Goal: Task Accomplishment & Management: Complete application form

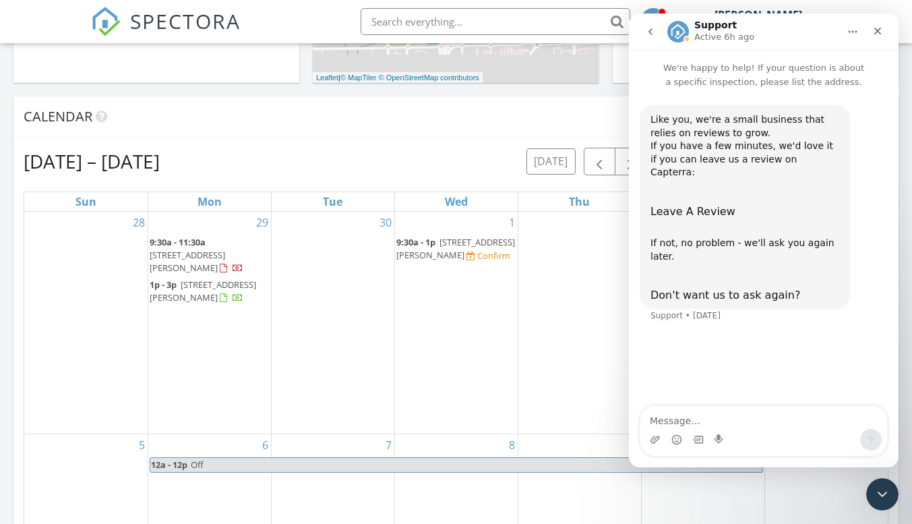
scroll to position [674, 0]
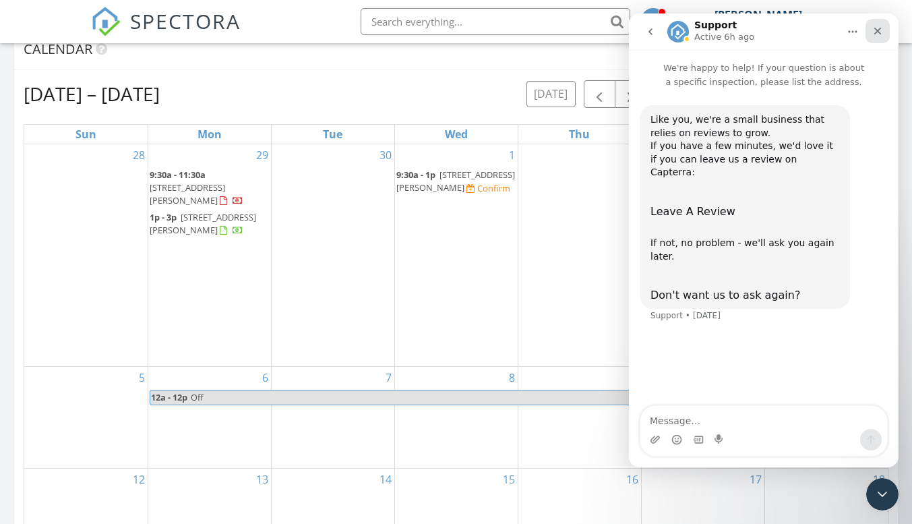
click at [877, 32] on icon "Close" at bounding box center [877, 31] width 7 height 7
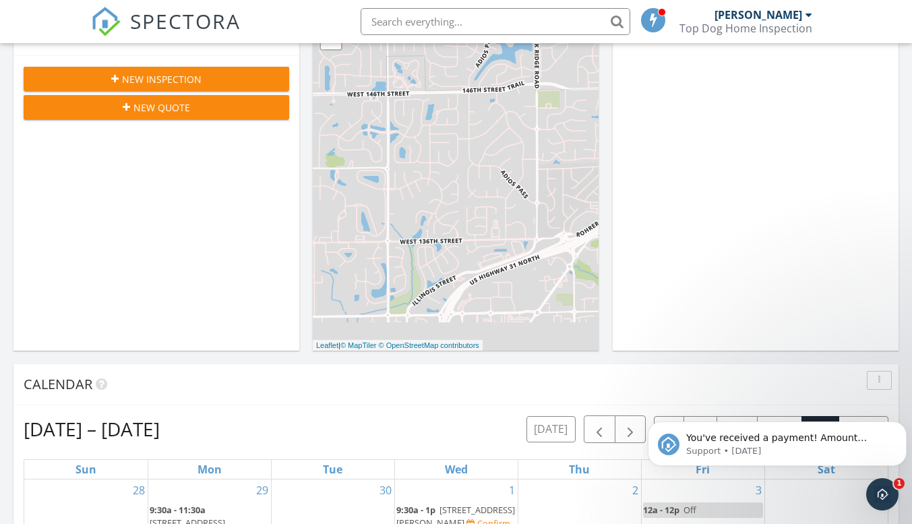
scroll to position [337, 0]
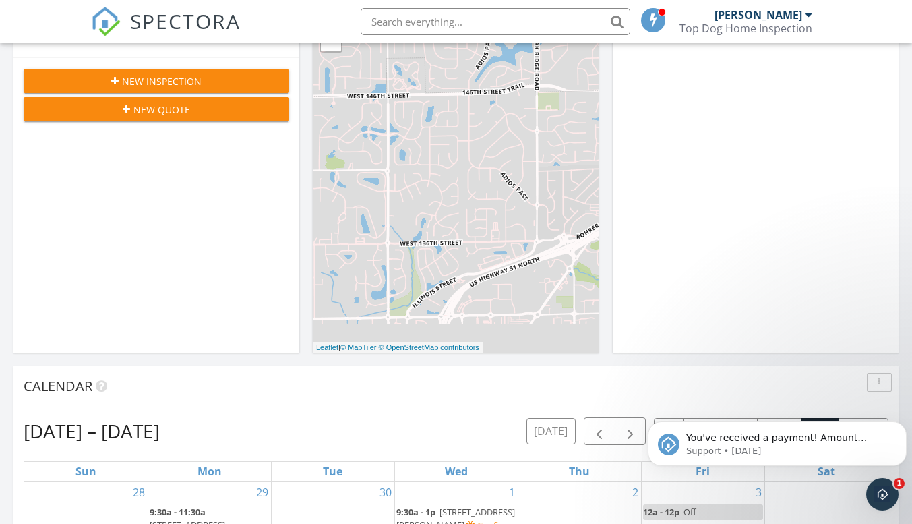
click at [150, 81] on span "New Inspection" at bounding box center [162, 81] width 80 height 14
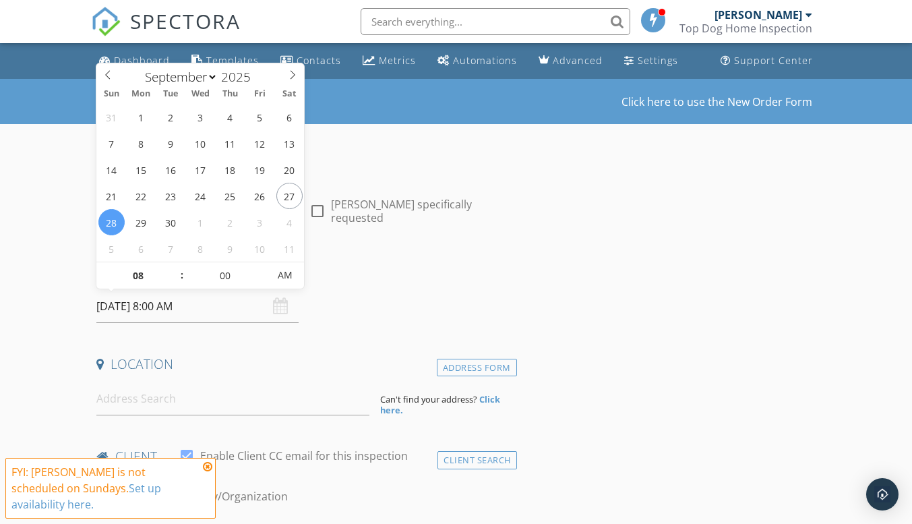
click at [153, 303] on input "09/28/2025 8:00 AM" at bounding box center [197, 306] width 202 height 33
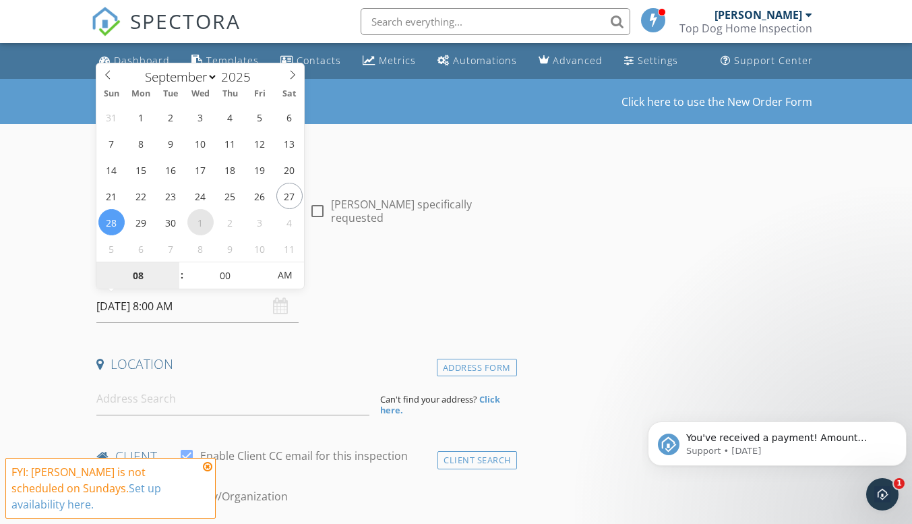
select select "9"
type input "10/01/2025 8:00 AM"
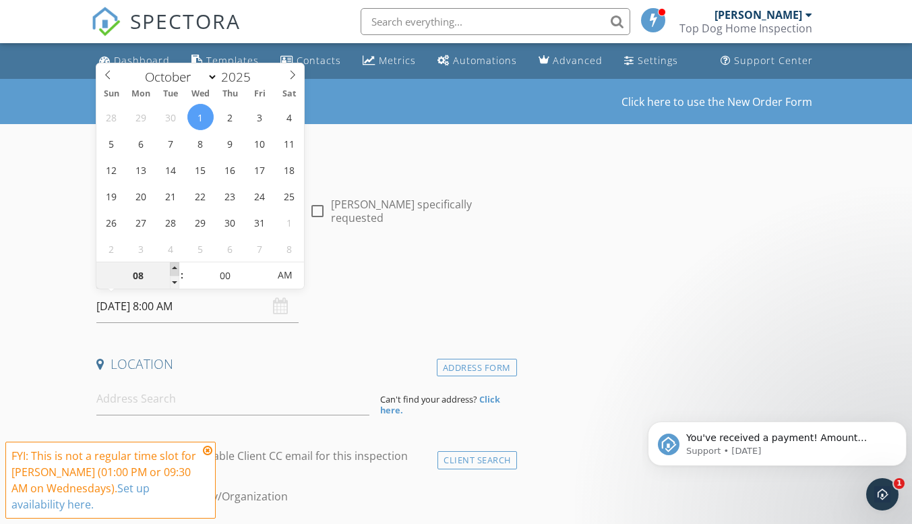
type input "09"
type input "10/01/2025 9:00 AM"
click at [171, 268] on span at bounding box center [174, 268] width 9 height 13
type input "10"
type input "10/01/2025 10:00 AM"
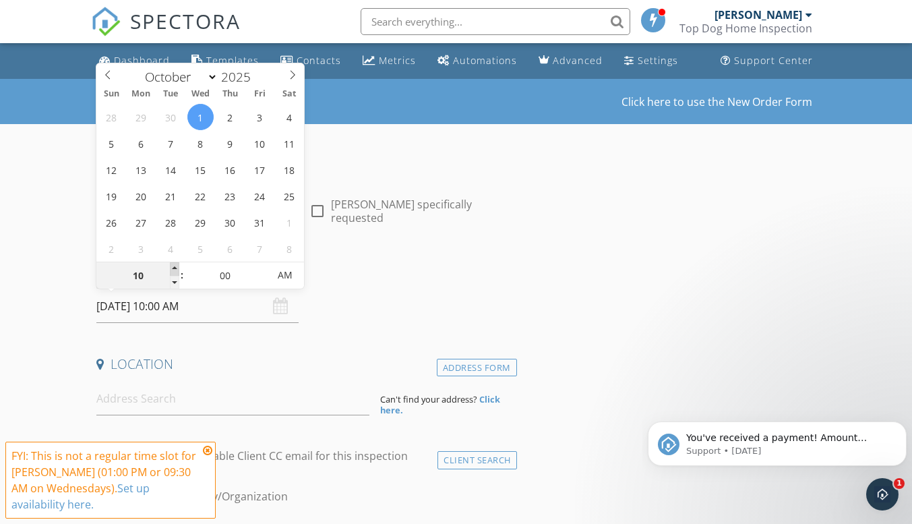
click at [171, 268] on span at bounding box center [174, 268] width 9 height 13
type input "11"
type input "10/01/2025 11:00 AM"
click at [171, 268] on span at bounding box center [174, 268] width 9 height 13
type input "12"
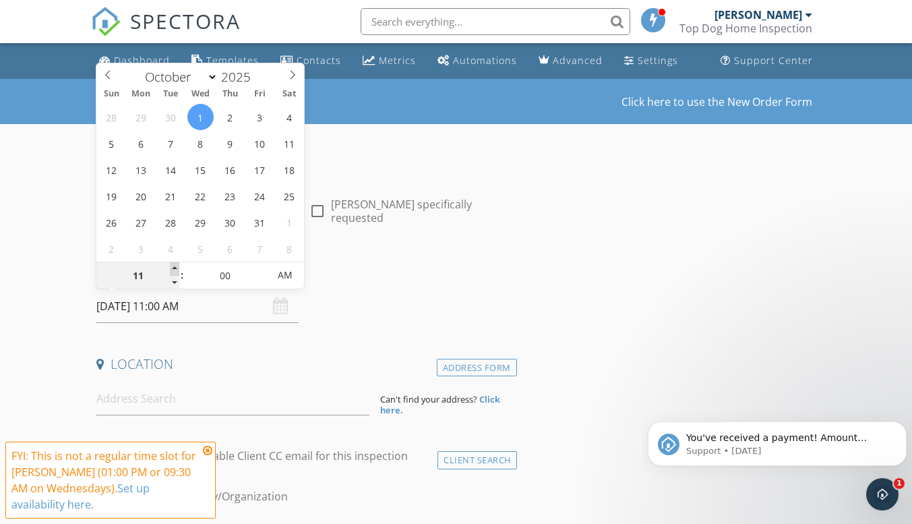
type input "[DATE] 12:00 PM"
click at [171, 268] on span at bounding box center [174, 268] width 9 height 13
type input "01"
type input "[DATE] 1:00 PM"
click at [171, 268] on span at bounding box center [174, 268] width 9 height 13
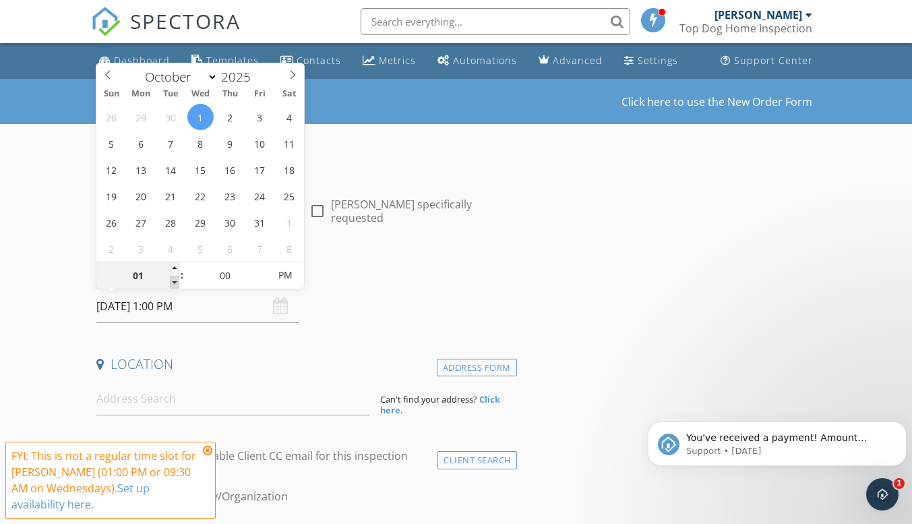
type input "12"
type input "[DATE] 12:00 PM"
click at [173, 282] on span at bounding box center [174, 282] width 9 height 13
click at [198, 388] on input at bounding box center [232, 398] width 273 height 33
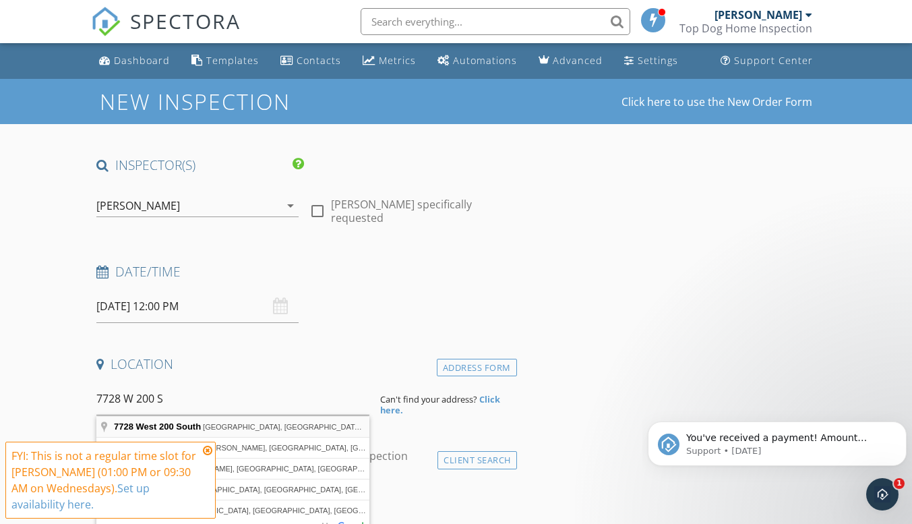
type input "7728 West 200 South, New Palestine, IN, USA"
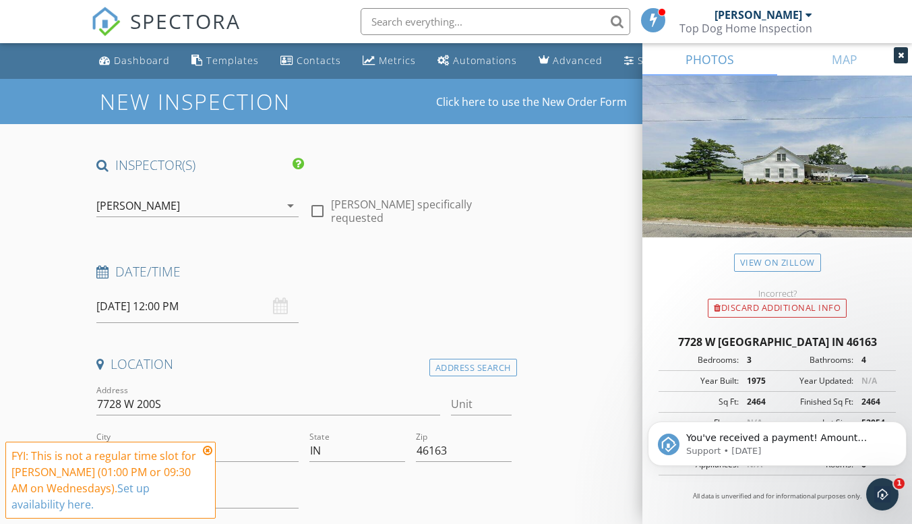
scroll to position [202, 0]
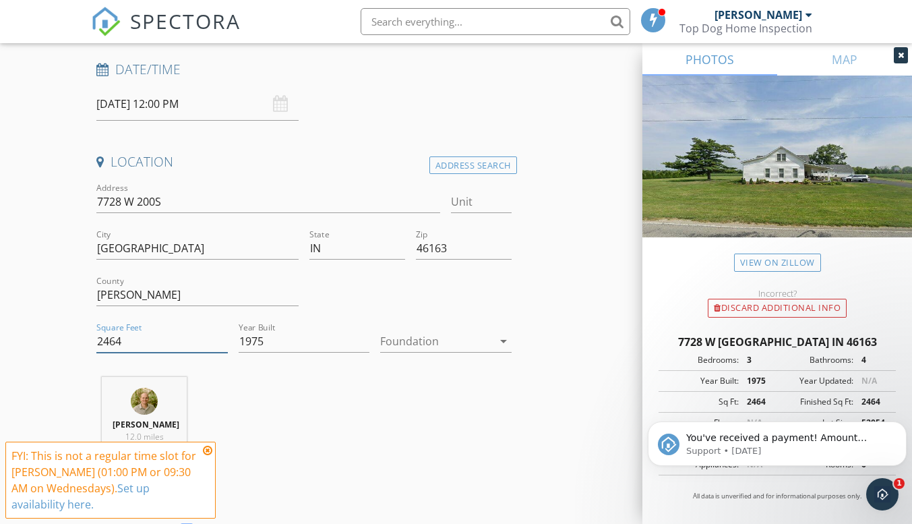
drag, startPoint x: 131, startPoint y: 335, endPoint x: 51, endPoint y: 335, distance: 80.9
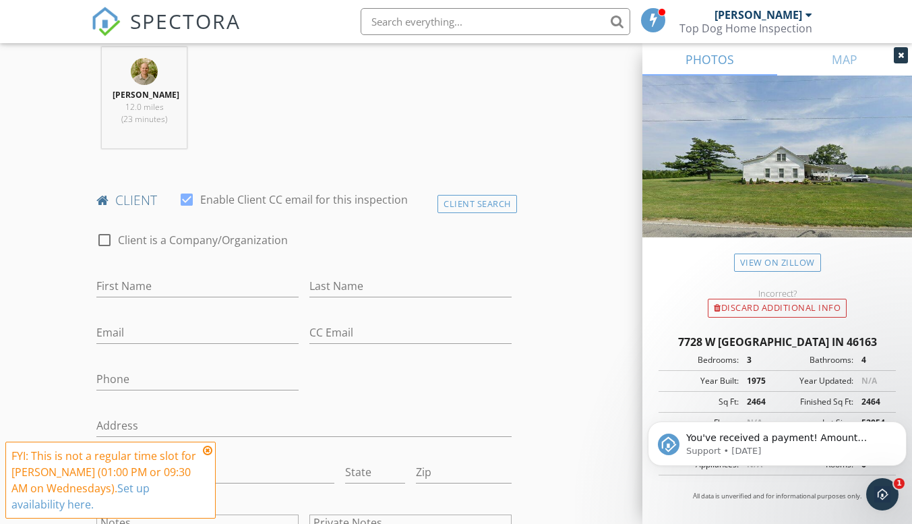
scroll to position [539, 0]
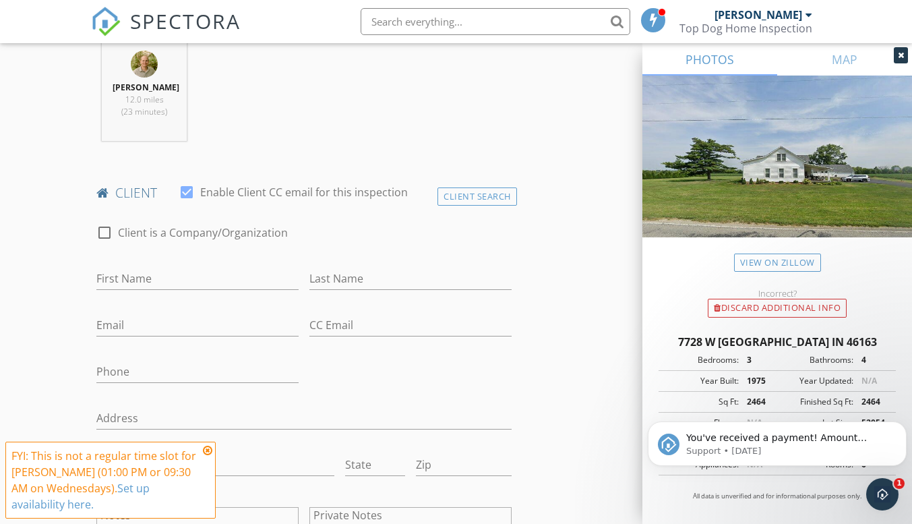
type input "3048"
click at [125, 280] on input "First Name" at bounding box center [197, 279] width 202 height 22
type input "[PERSON_NAME]"
type input "Bobco"
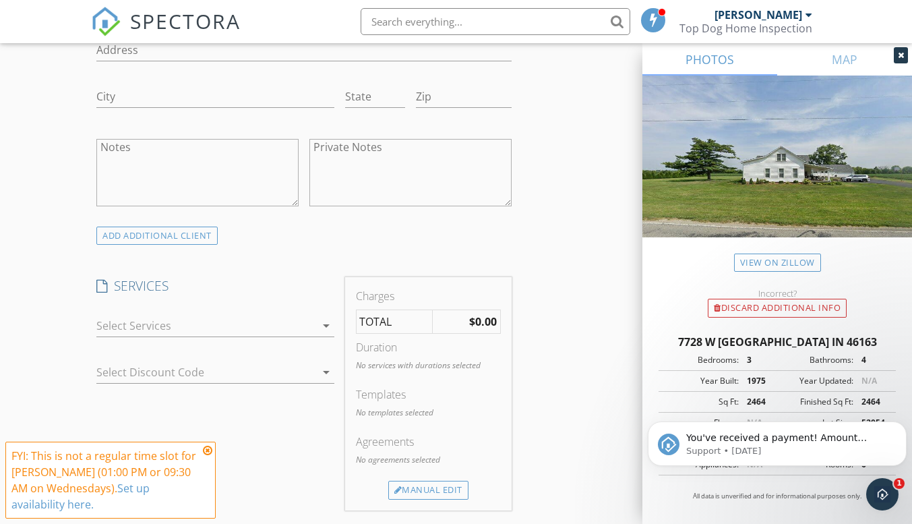
scroll to position [944, 0]
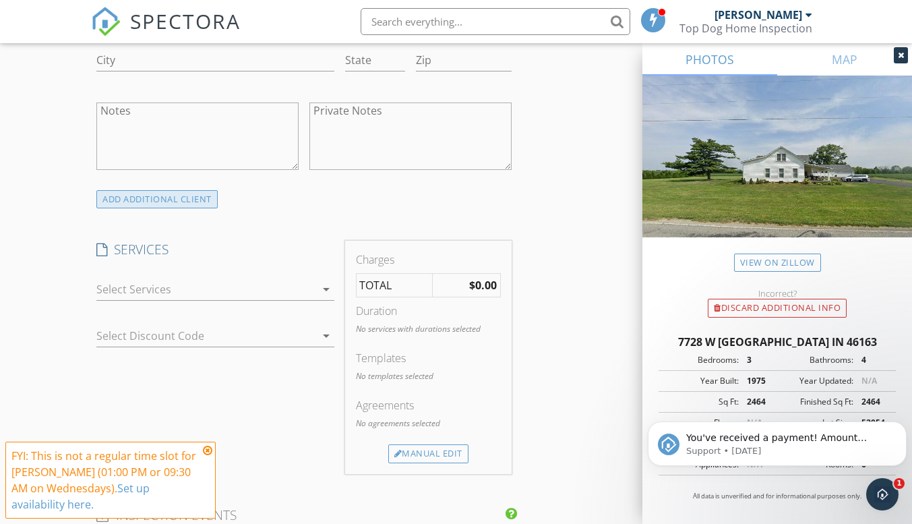
type input "[PERSON_NAME][EMAIL_ADDRESS][DOMAIN_NAME]"
click at [134, 202] on div "ADD ADDITIONAL client" at bounding box center [156, 199] width 121 height 18
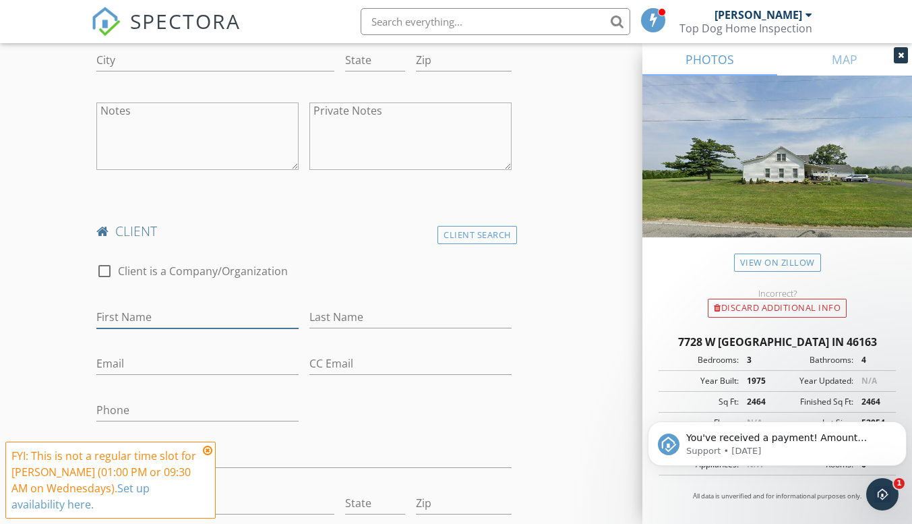
click at [116, 313] on input "First Name" at bounding box center [197, 317] width 202 height 22
type input "[PERSON_NAME]"
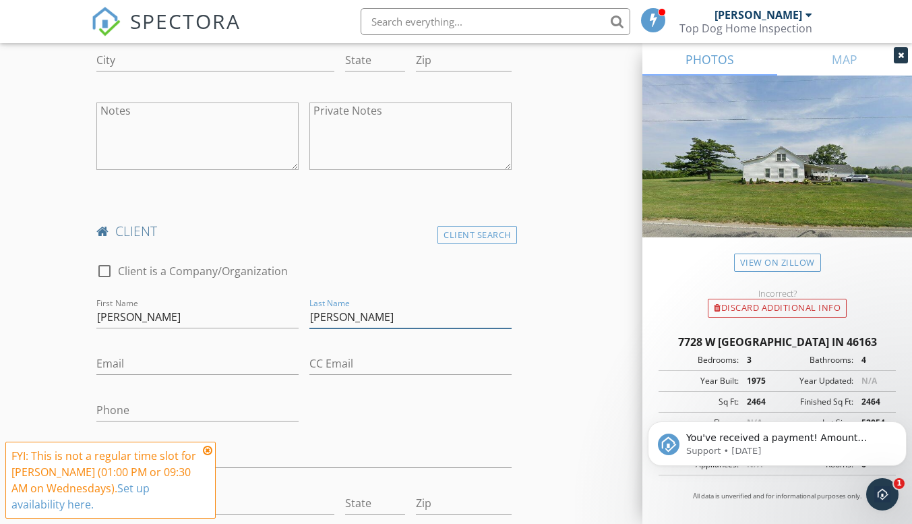
type input "[PERSON_NAME]"
type input "d"
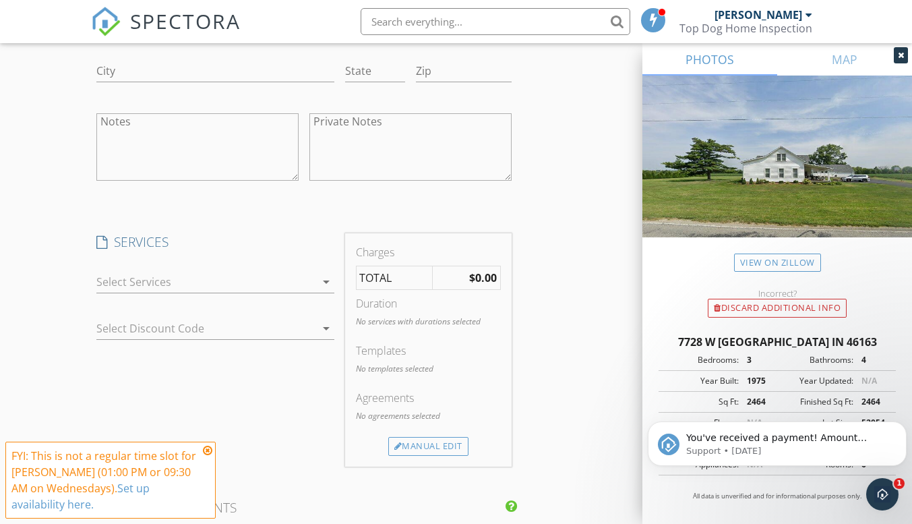
scroll to position [1415, 0]
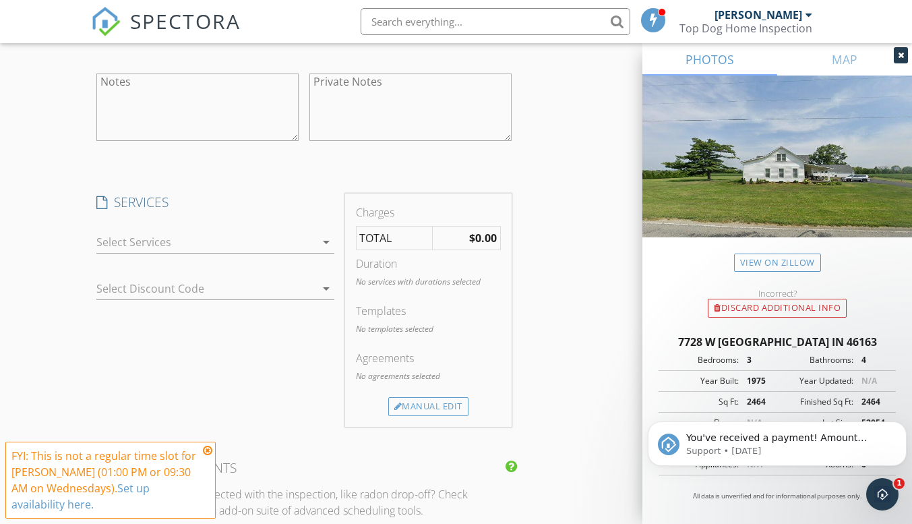
type input "DerekEMoore@gmail.com"
click at [189, 241] on div at bounding box center [205, 242] width 218 height 22
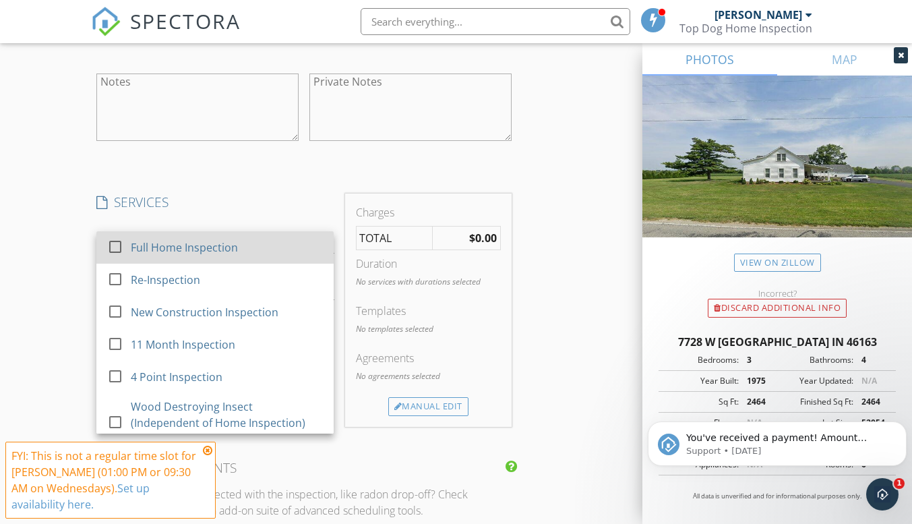
click at [112, 245] on div at bounding box center [115, 246] width 23 height 23
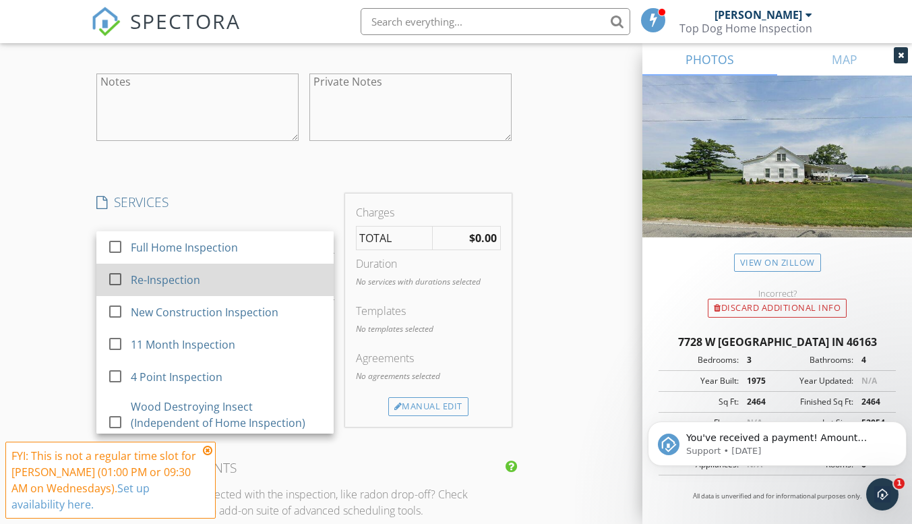
checkbox input "false"
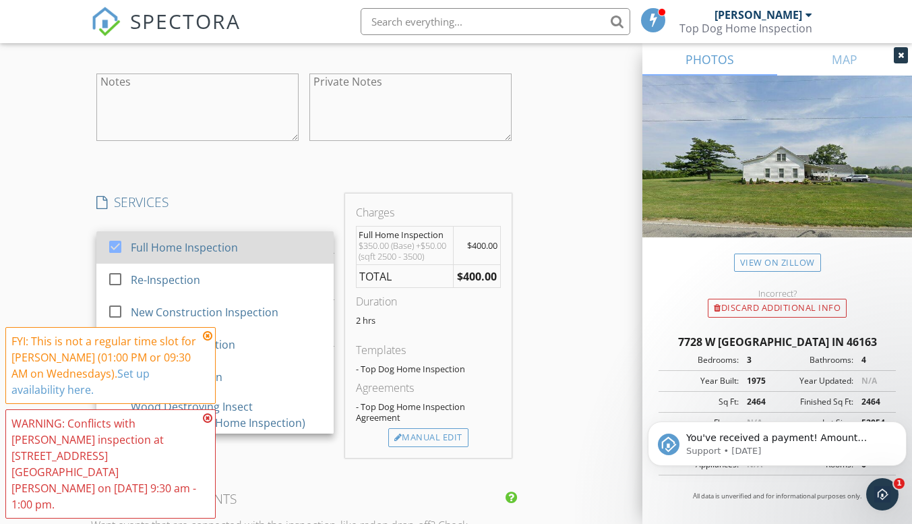
click at [106, 246] on div at bounding box center [115, 246] width 23 height 23
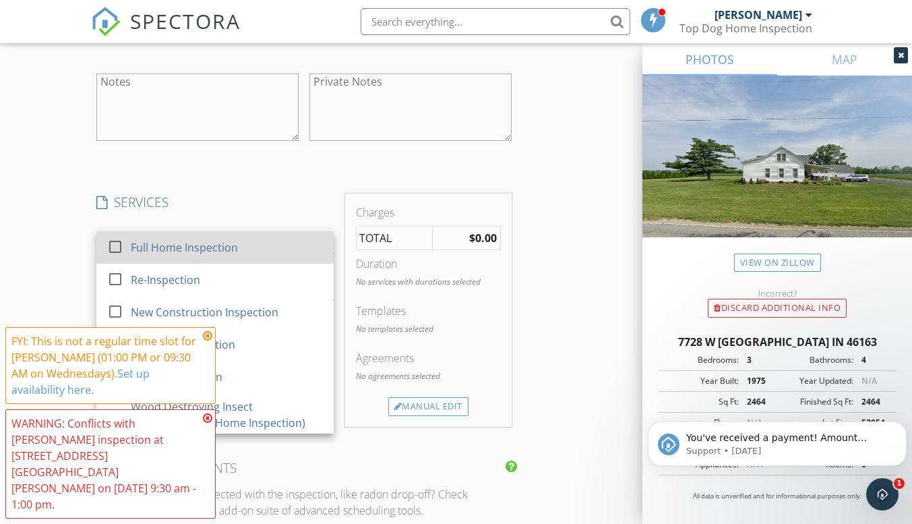
click at [111, 246] on div at bounding box center [115, 246] width 23 height 23
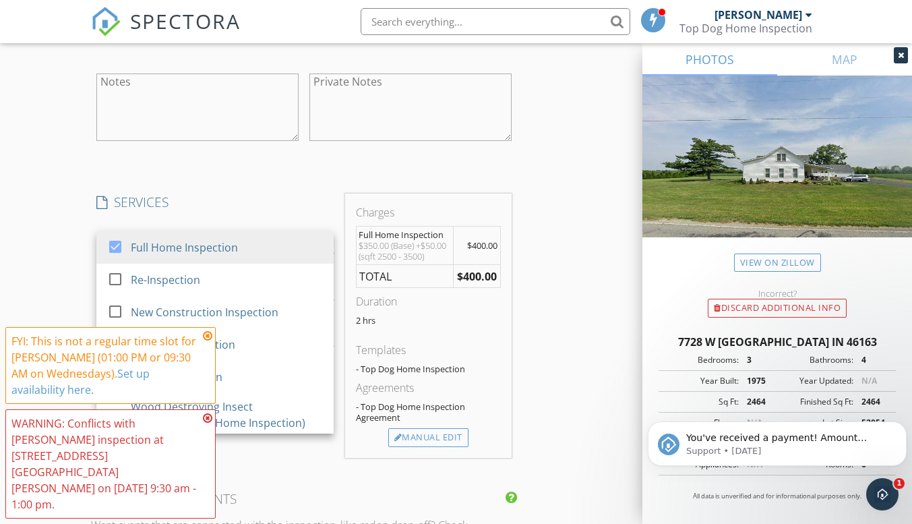
click at [49, 226] on div "New Inspection Click here to use the New Order Form INSPECTOR(S) check_box Jaco…" at bounding box center [456, 121] width 912 height 2916
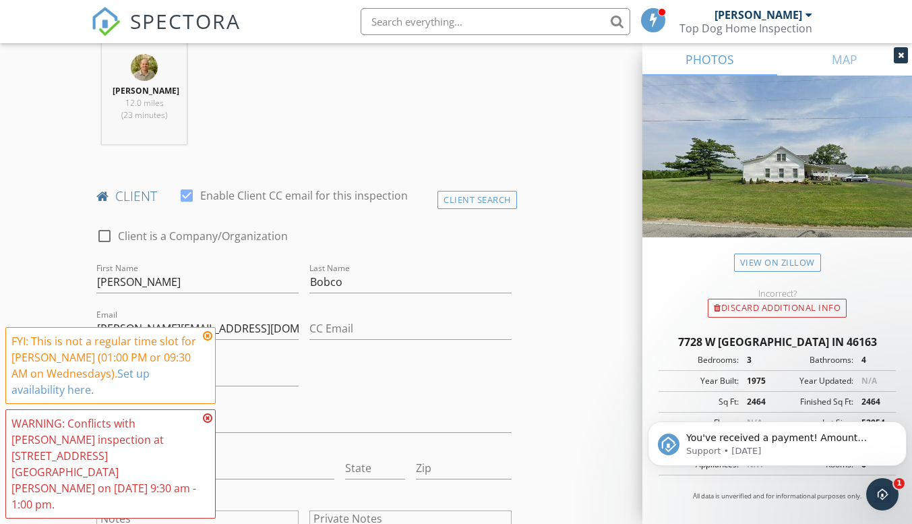
scroll to position [539, 0]
click at [209, 423] on icon at bounding box center [207, 417] width 9 height 11
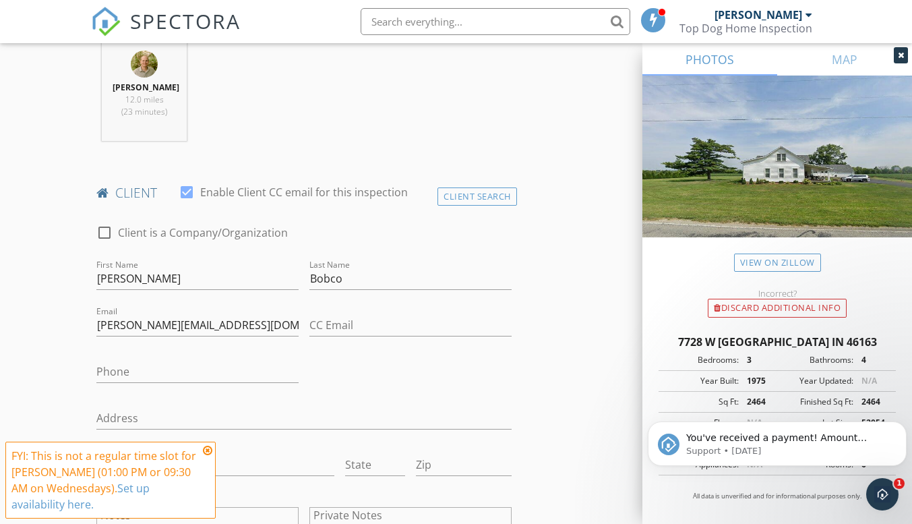
click at [208, 450] on icon at bounding box center [207, 450] width 9 height 11
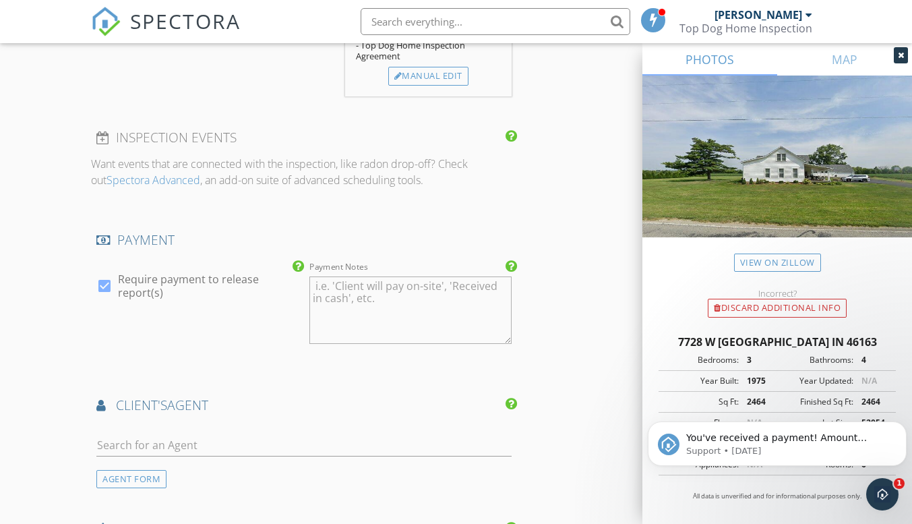
scroll to position [1887, 0]
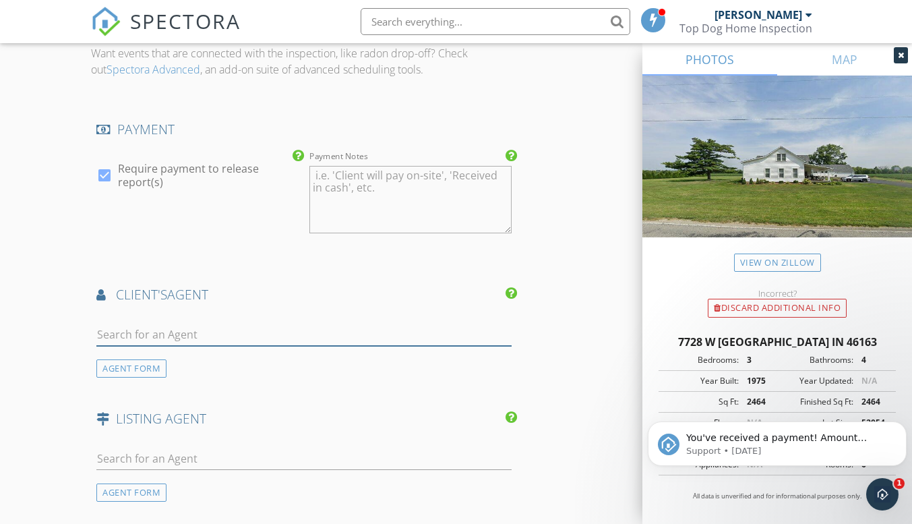
click at [191, 332] on input "text" at bounding box center [303, 335] width 415 height 22
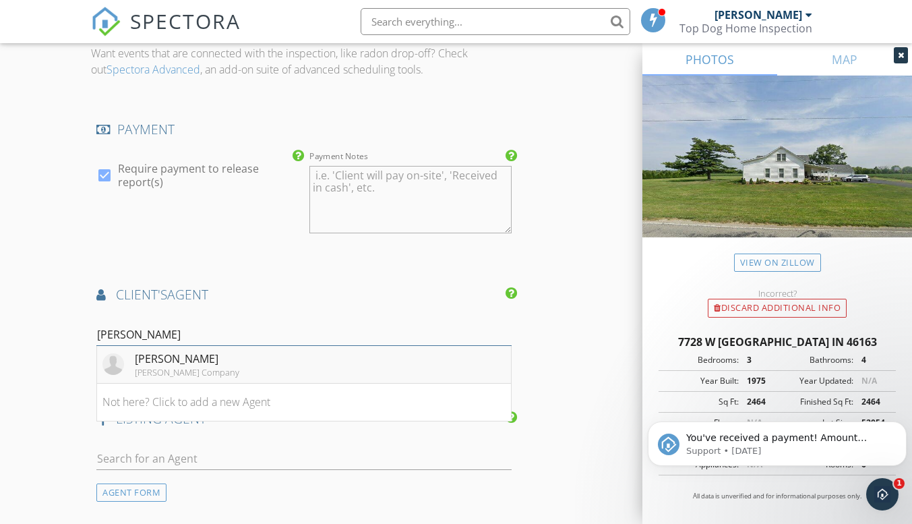
type input "[PERSON_NAME]"
click at [178, 369] on div "[PERSON_NAME] Company" at bounding box center [187, 372] width 104 height 11
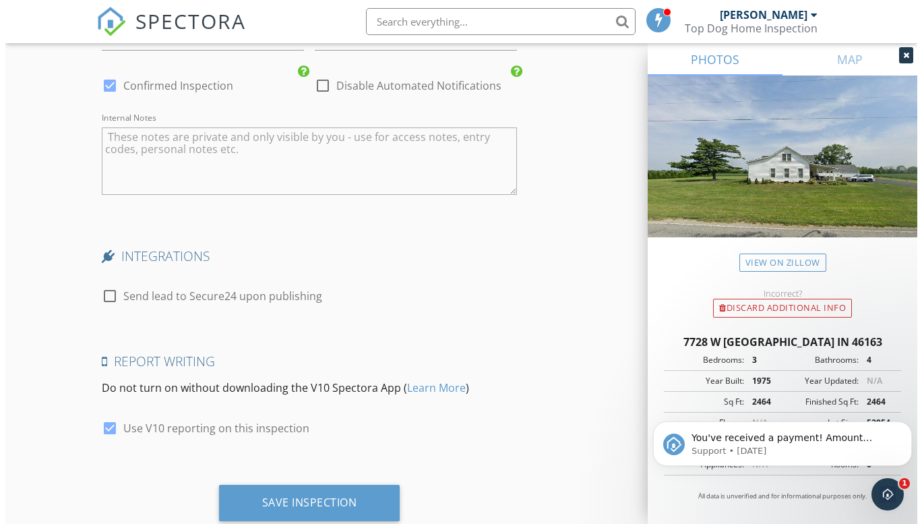
scroll to position [2870, 0]
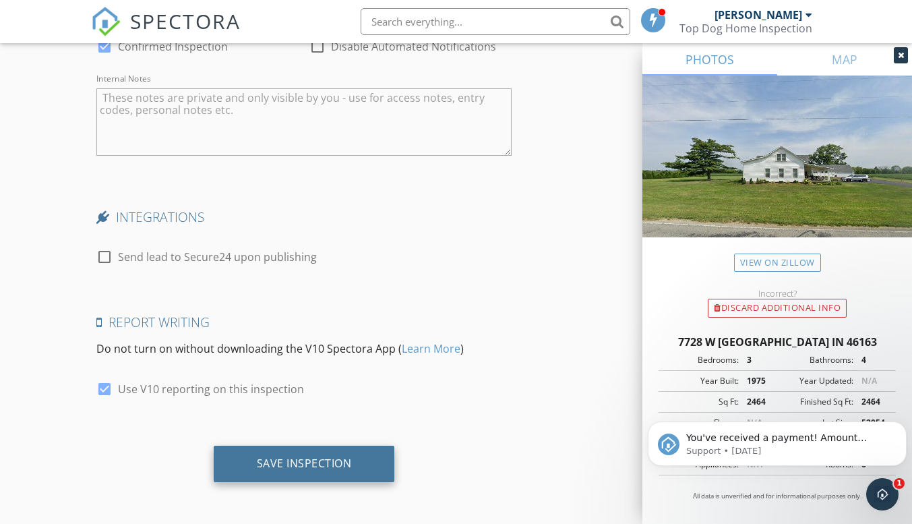
click at [302, 463] on div "Save Inspection" at bounding box center [304, 462] width 95 height 13
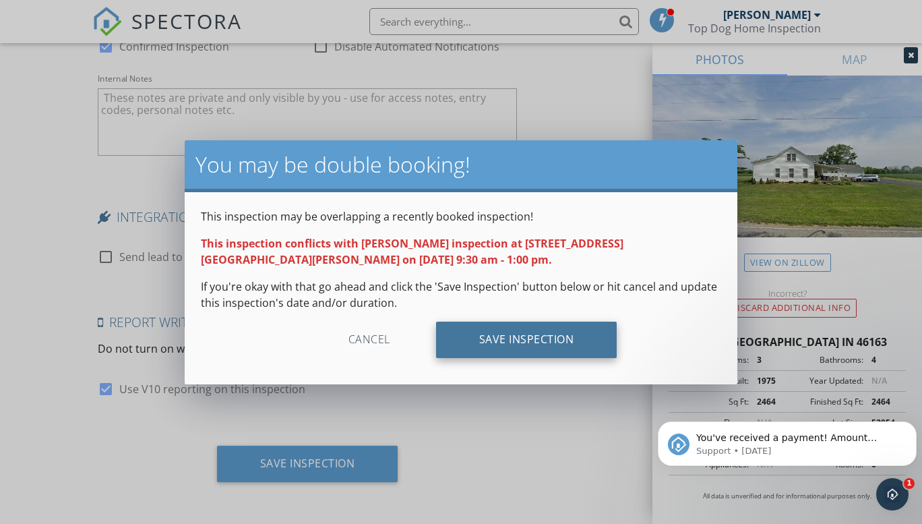
click at [494, 340] on div "Save Inspection" at bounding box center [526, 339] width 181 height 36
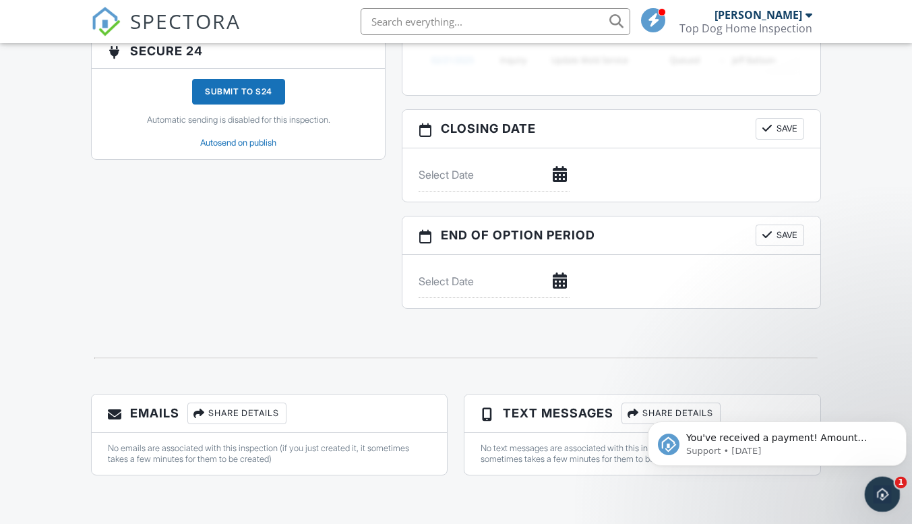
click at [875, 494] on icon "Open Intercom Messenger" at bounding box center [880, 492] width 22 height 22
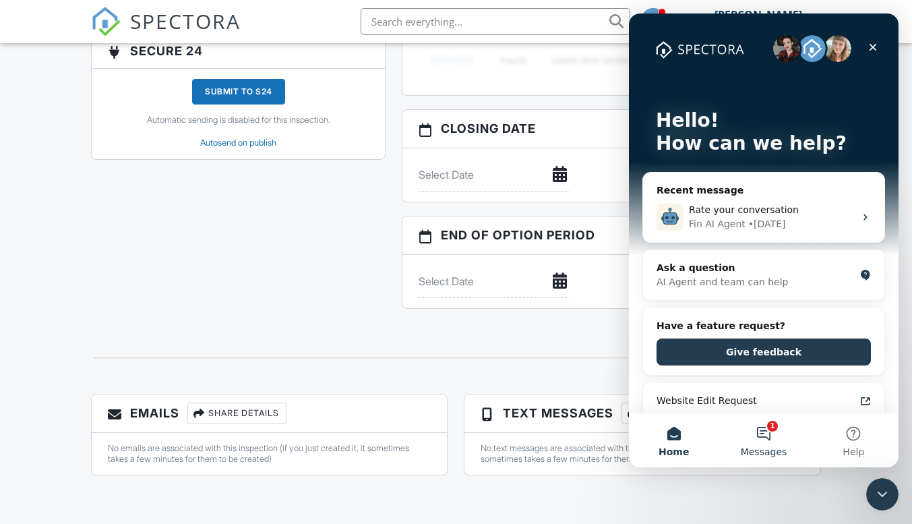
click at [766, 437] on button "1 Messages" at bounding box center [763, 440] width 90 height 54
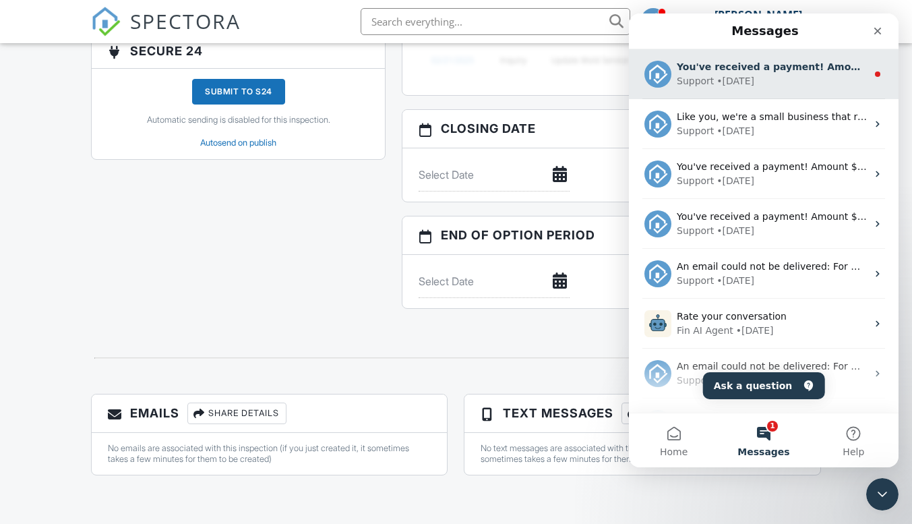
click at [690, 89] on div "You've received a payment! Amount $100.00 Fee $3.05 Net $96.95 Transaction # pi…" at bounding box center [764, 74] width 270 height 50
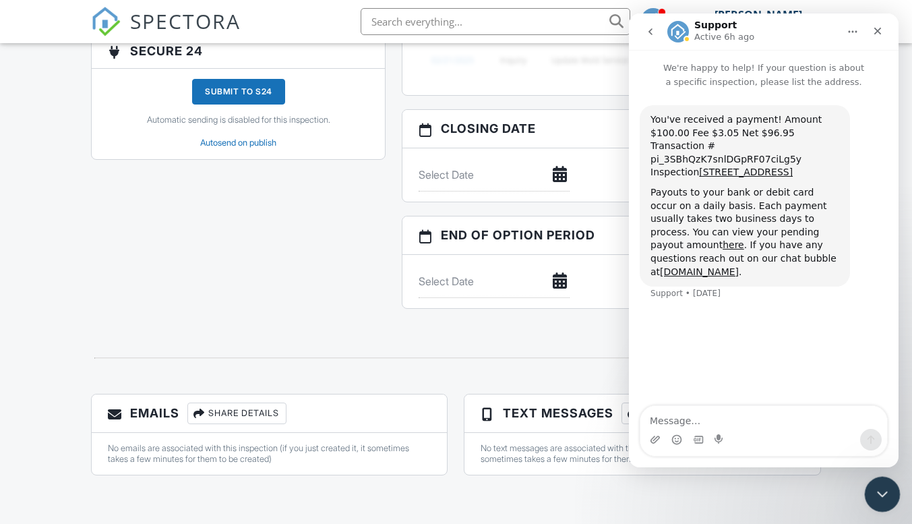
drag, startPoint x: 871, startPoint y: 488, endPoint x: 1723, endPoint y: 962, distance: 974.2
click at [869, 487] on div "Close Intercom Messenger" at bounding box center [880, 492] width 32 height 32
